Goal: Find specific page/section: Find specific page/section

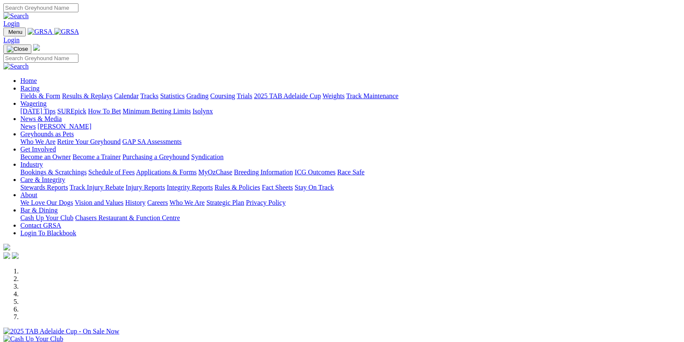
click at [53, 92] on link "Fields & Form" at bounding box center [40, 95] width 40 height 7
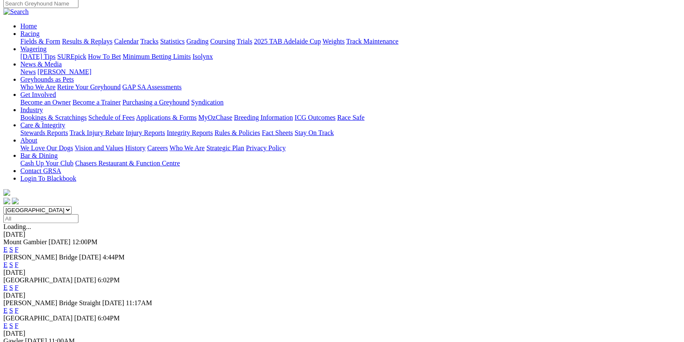
scroll to position [85, 0]
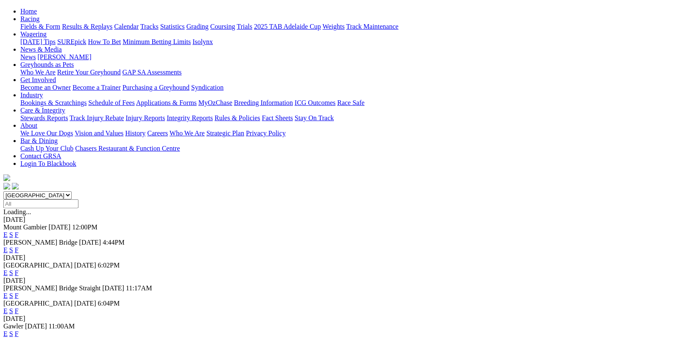
click at [19, 231] on link "F" at bounding box center [17, 234] width 4 height 7
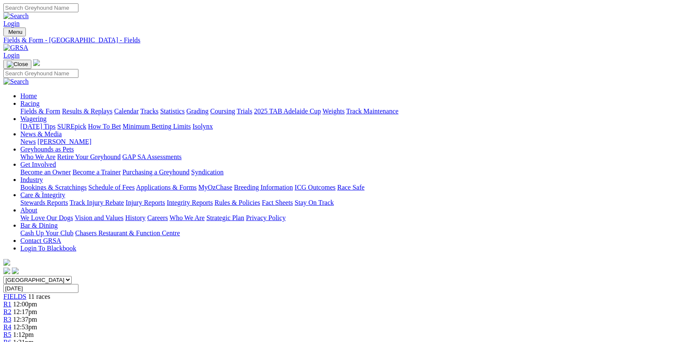
click at [43, 108] on link "Fields & Form" at bounding box center [40, 111] width 40 height 7
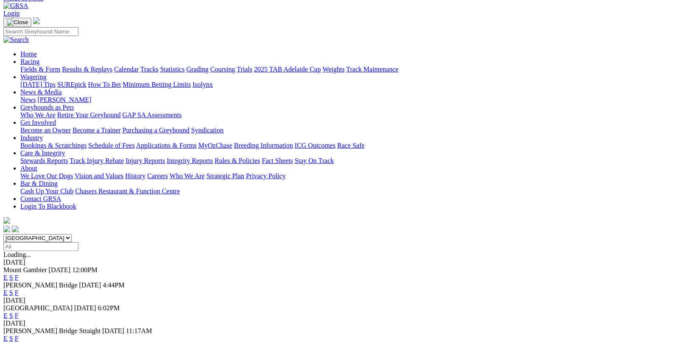
scroll to position [42, 0]
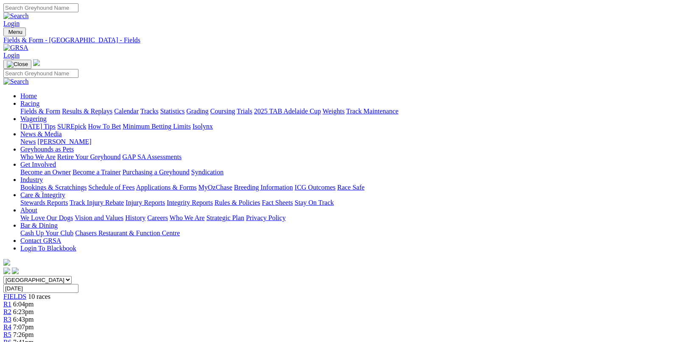
click at [40, 108] on link "Fields & Form" at bounding box center [40, 111] width 40 height 7
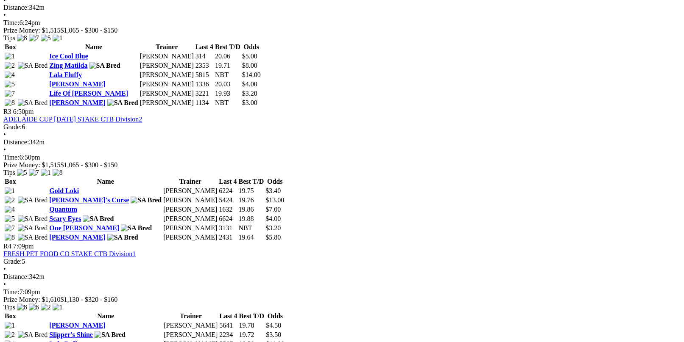
scroll to position [593, 0]
